Goal: Task Accomplishment & Management: Use online tool/utility

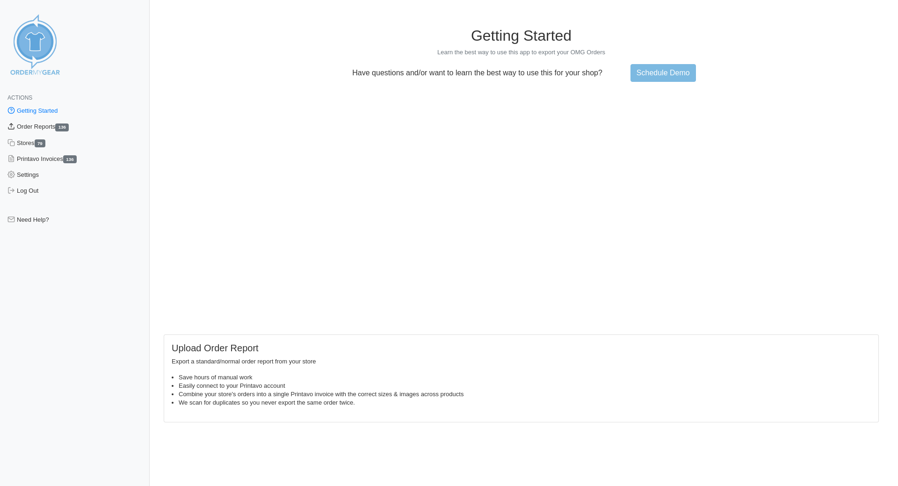
click at [41, 124] on link "Order Reports 136" at bounding box center [75, 127] width 150 height 16
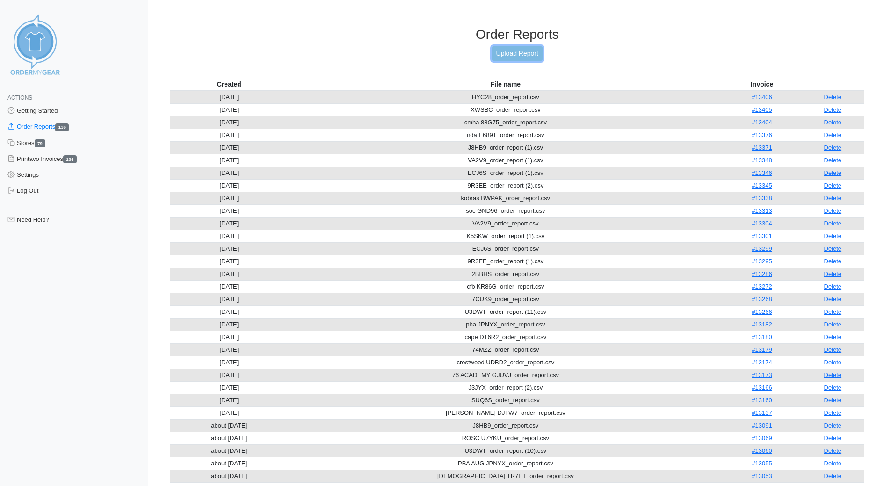
click at [525, 55] on link "Upload Report" at bounding box center [517, 53] width 51 height 15
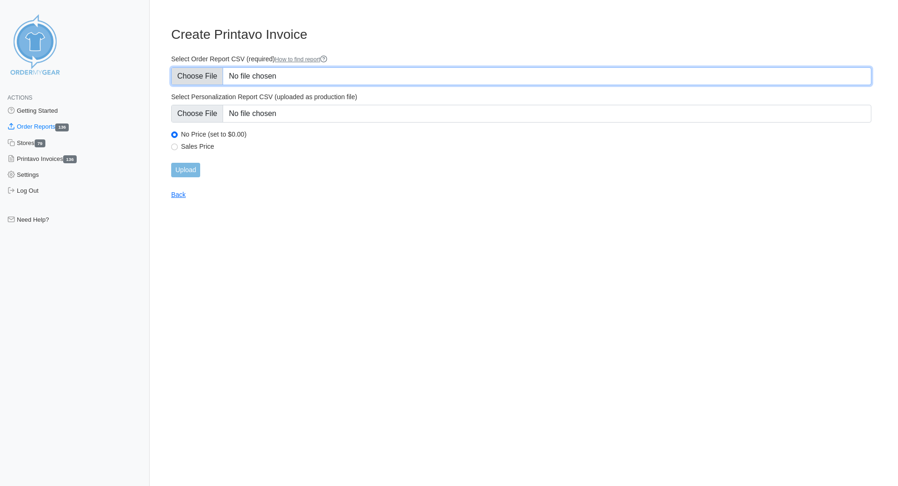
click at [203, 73] on input "Select Order Report CSV (required) How to find report" at bounding box center [521, 76] width 700 height 18
type input "C:\fakepath\IRVINE TI ZKZNQ_order_report.csv"
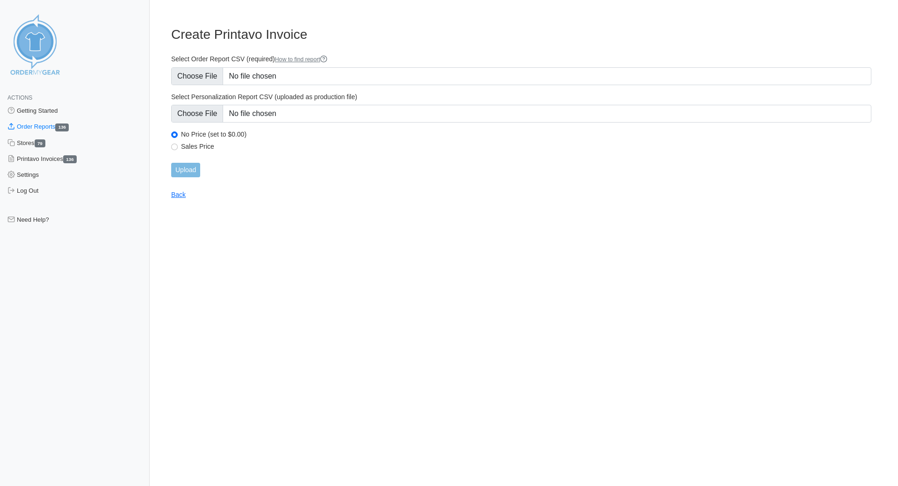
click at [179, 146] on div "Sales Price" at bounding box center [521, 147] width 700 height 11
click at [174, 146] on input "Sales Price" at bounding box center [174, 147] width 7 height 7
radio input "true"
click at [184, 172] on input "Upload" at bounding box center [185, 170] width 29 height 15
